Goal: Obtain resource: Download file/media

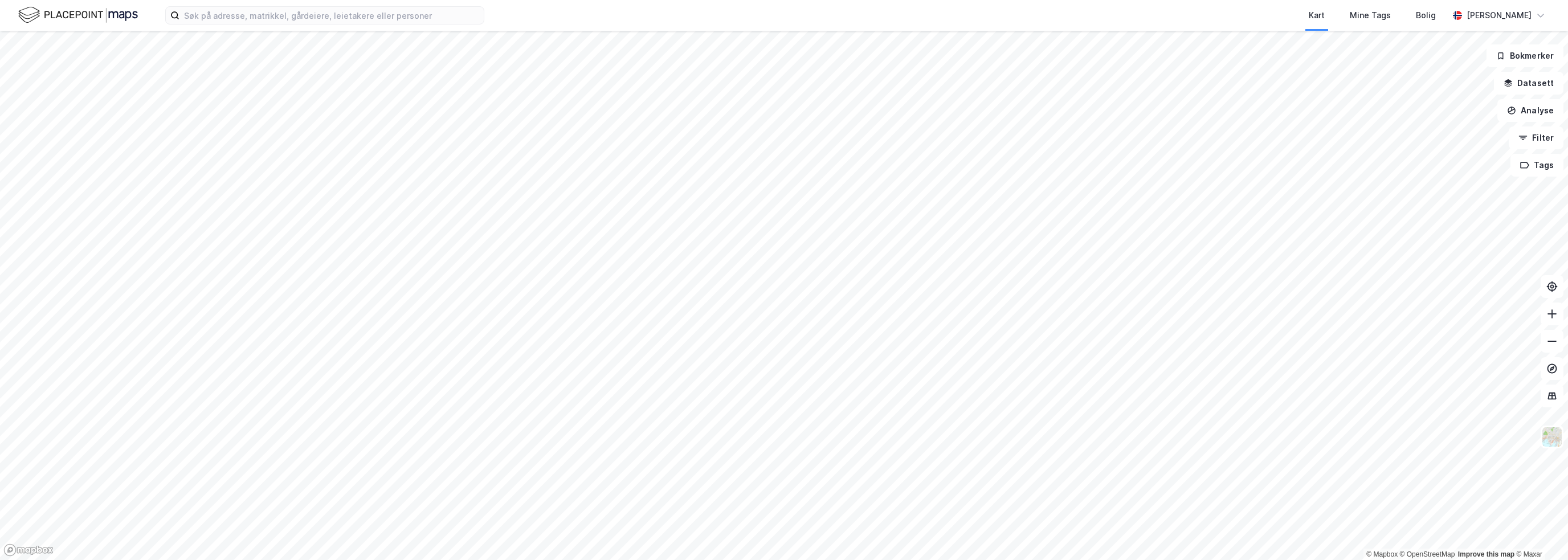
click at [384, 25] on div "Kart Mine Tags Bolig Einar Melberg" at bounding box center [784, 15] width 1568 height 31
click at [385, 18] on input at bounding box center [331, 15] width 304 height 17
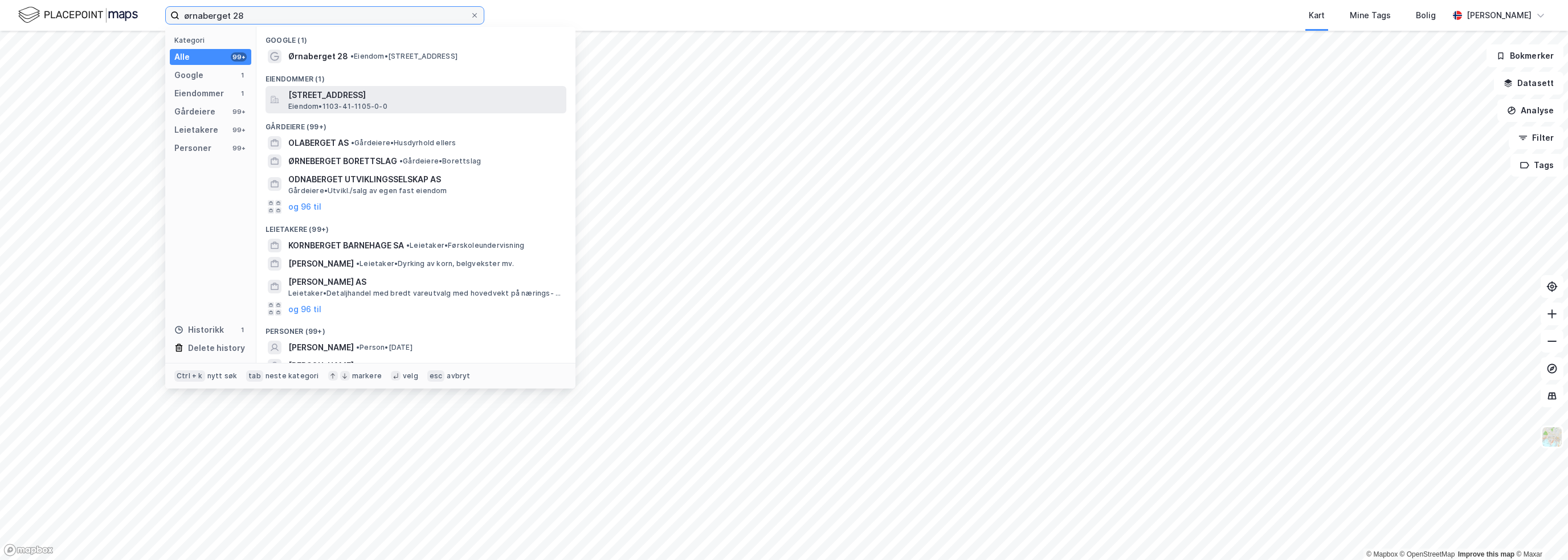
type input "ørnaberget 28"
click at [374, 94] on span "Ørnaberget 28, 4049, HAFRSFJORD, STAVANGER" at bounding box center [424, 95] width 274 height 14
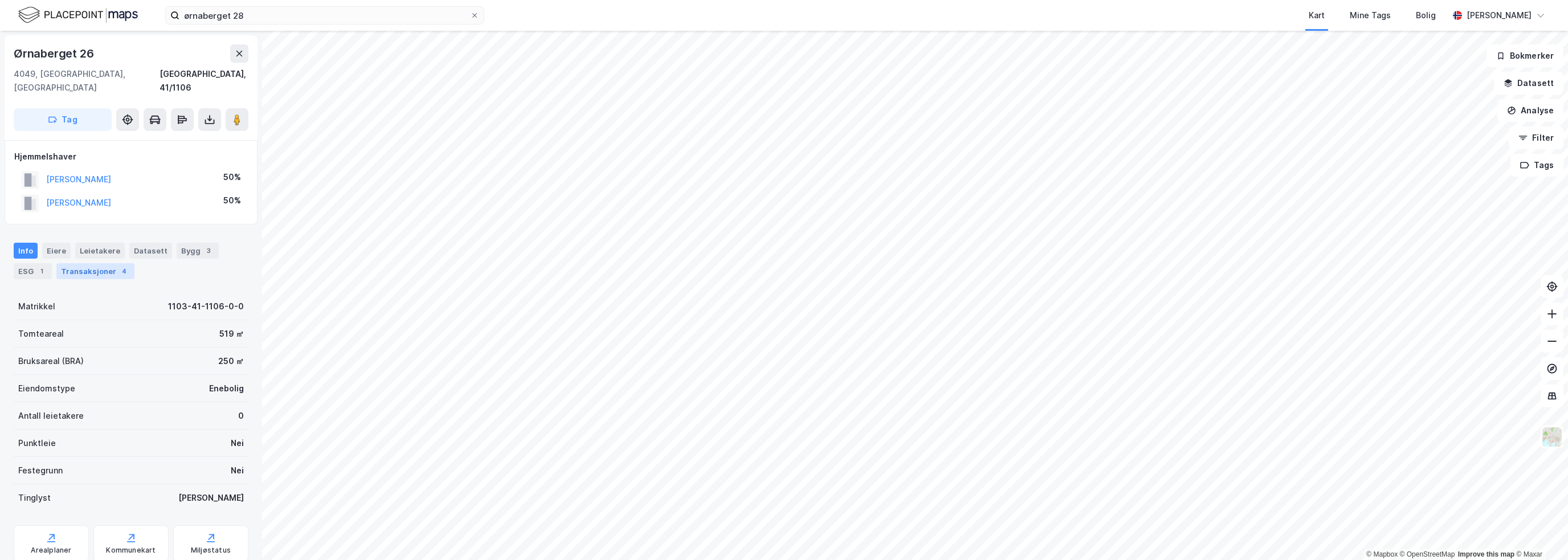
click at [70, 263] on div "Transaksjoner 4" at bounding box center [95, 271] width 78 height 16
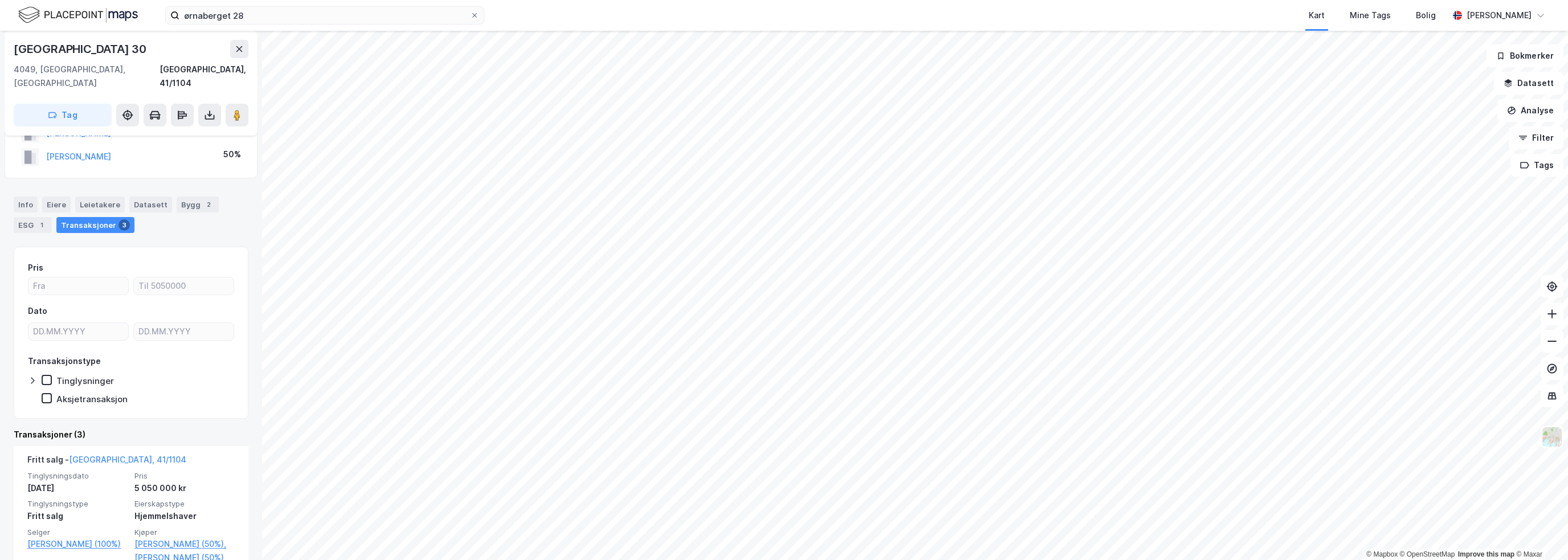
scroll to position [114, 0]
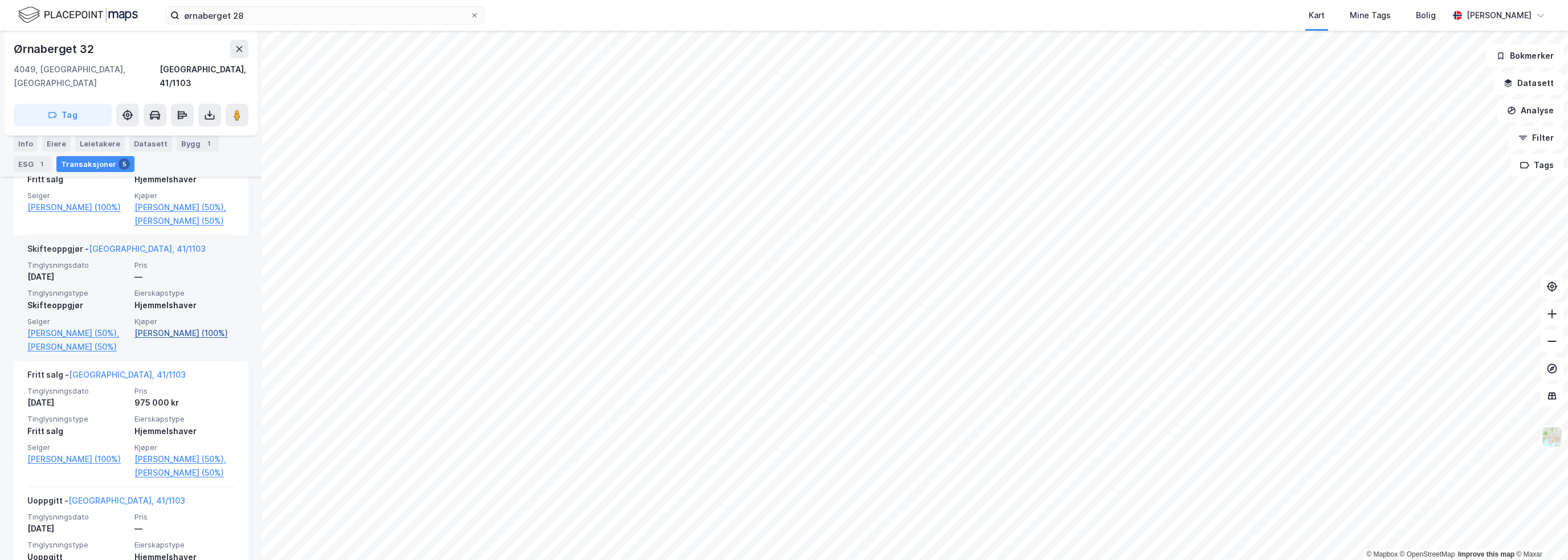
scroll to position [570, 0]
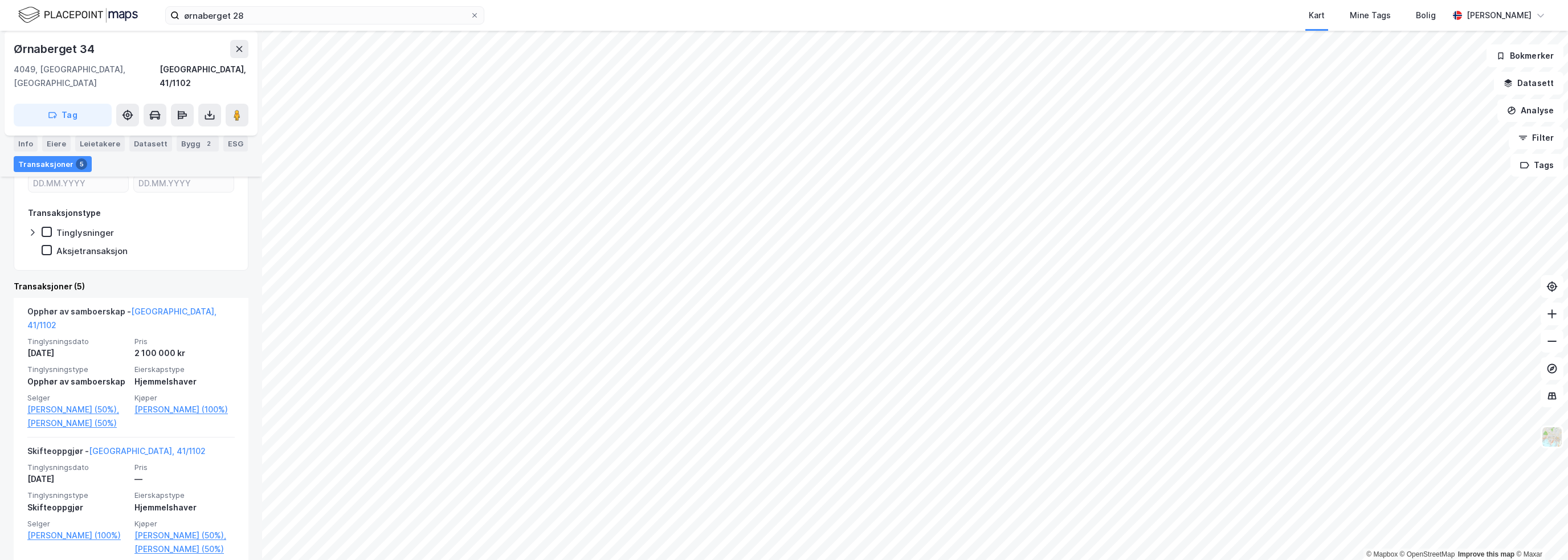
scroll to position [228, 0]
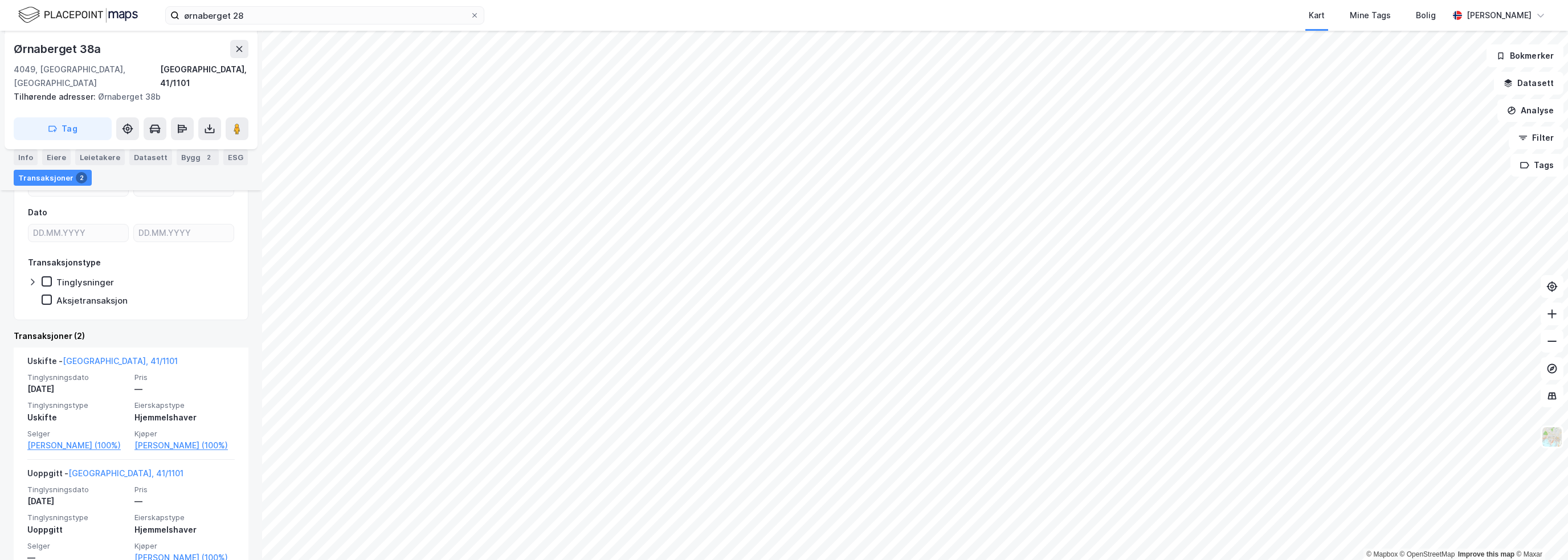
scroll to position [146, 0]
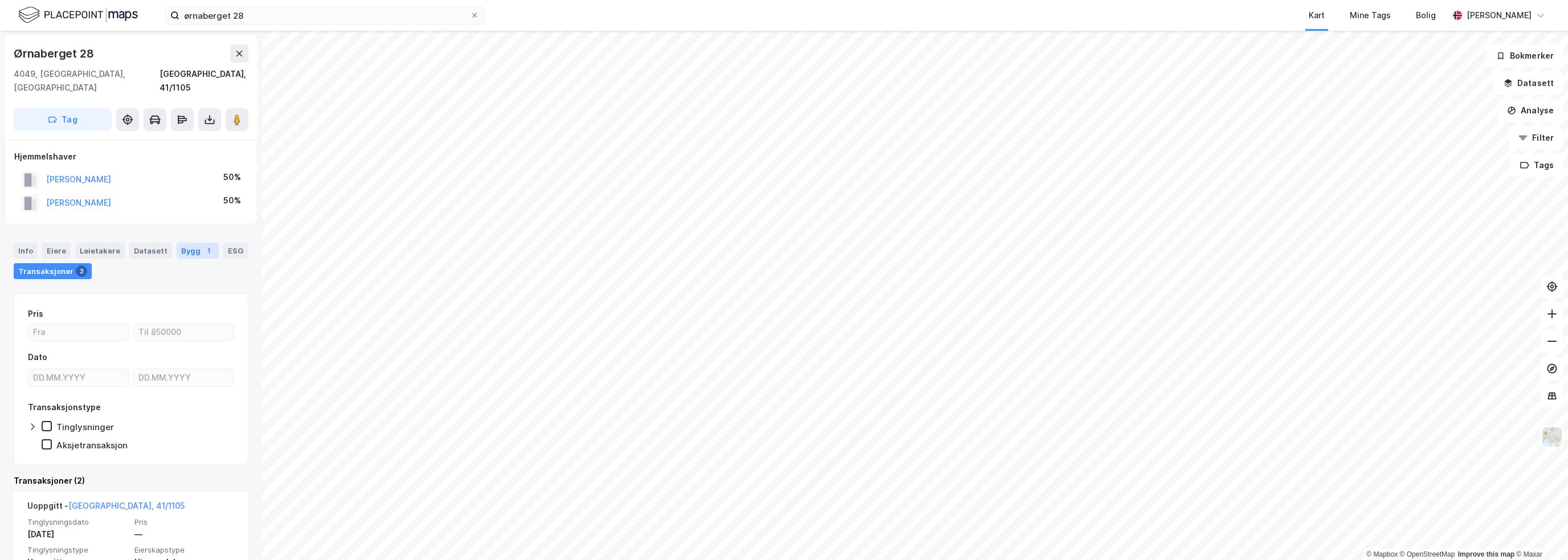
click at [178, 243] on div "Bygg 1" at bounding box center [197, 251] width 42 height 16
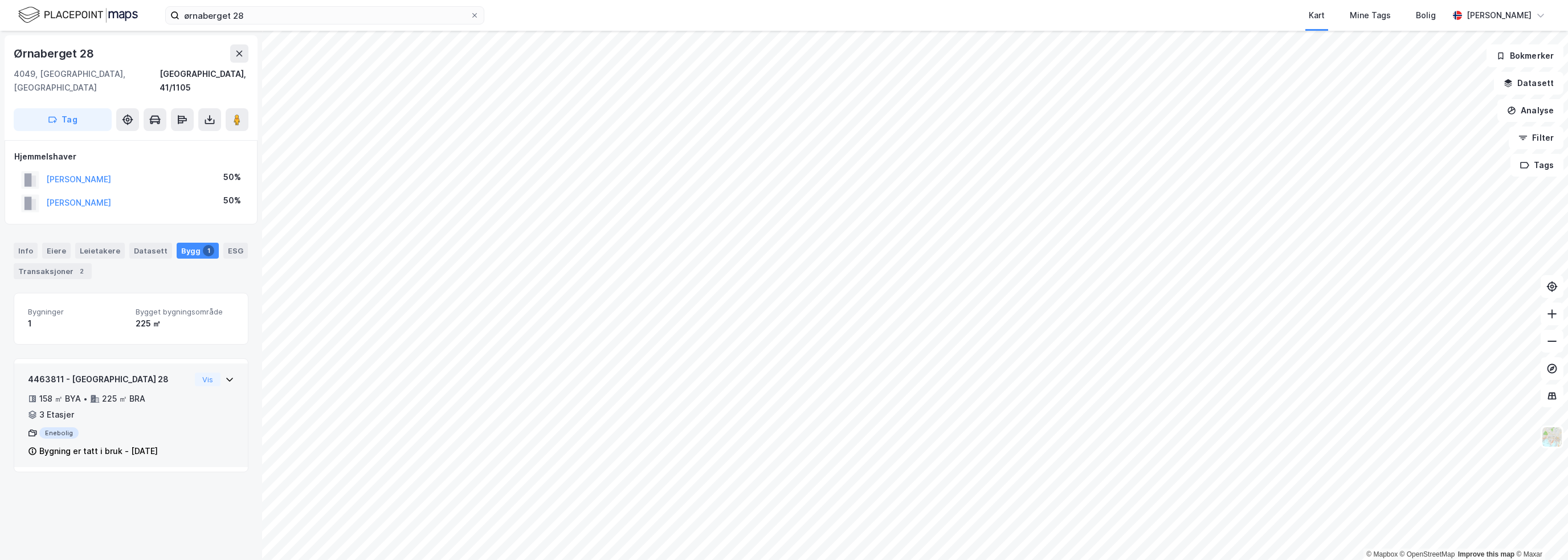
click at [205, 393] on div "4463811 - Ørnaberget 28 158 ㎡ BYA • 225 ㎡ BRA • 3 Etasjer Enebolig Bygning er t…" at bounding box center [131, 419] width 206 height 95
click at [205, 119] on icon at bounding box center [210, 121] width 9 height 4
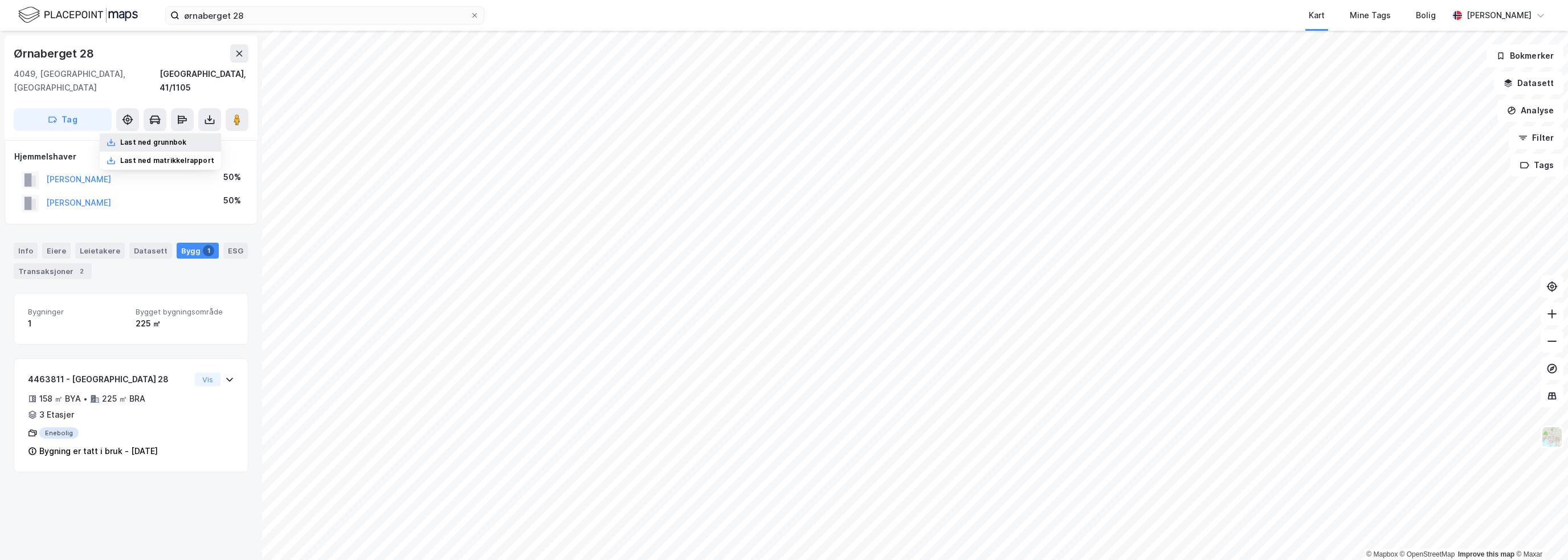
click at [197, 133] on div "Last ned grunnbok" at bounding box center [160, 141] width 121 height 18
click at [197, 152] on div "Last ned matrikkelrapport" at bounding box center [160, 160] width 121 height 18
click at [209, 506] on div "Ørnaberget 28 4049, Hafrsfjord, Rogaland Stavanger, 41/1105 Tag Hjemmelshaver M…" at bounding box center [131, 295] width 262 height 529
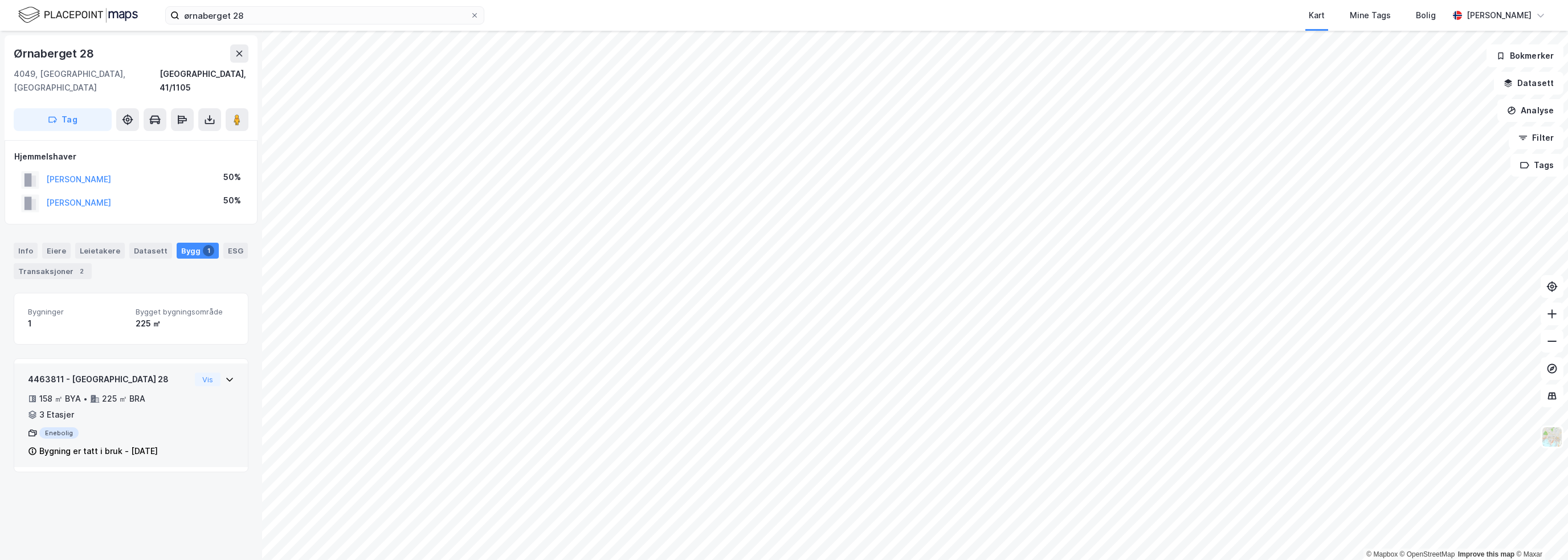
click at [196, 395] on div "4463811 - Ørnaberget 28 158 ㎡ BYA • 225 ㎡ BRA • 3 Etasjer Enebolig Bygning er t…" at bounding box center [131, 419] width 206 height 95
